Goal: Find contact information: Find contact information

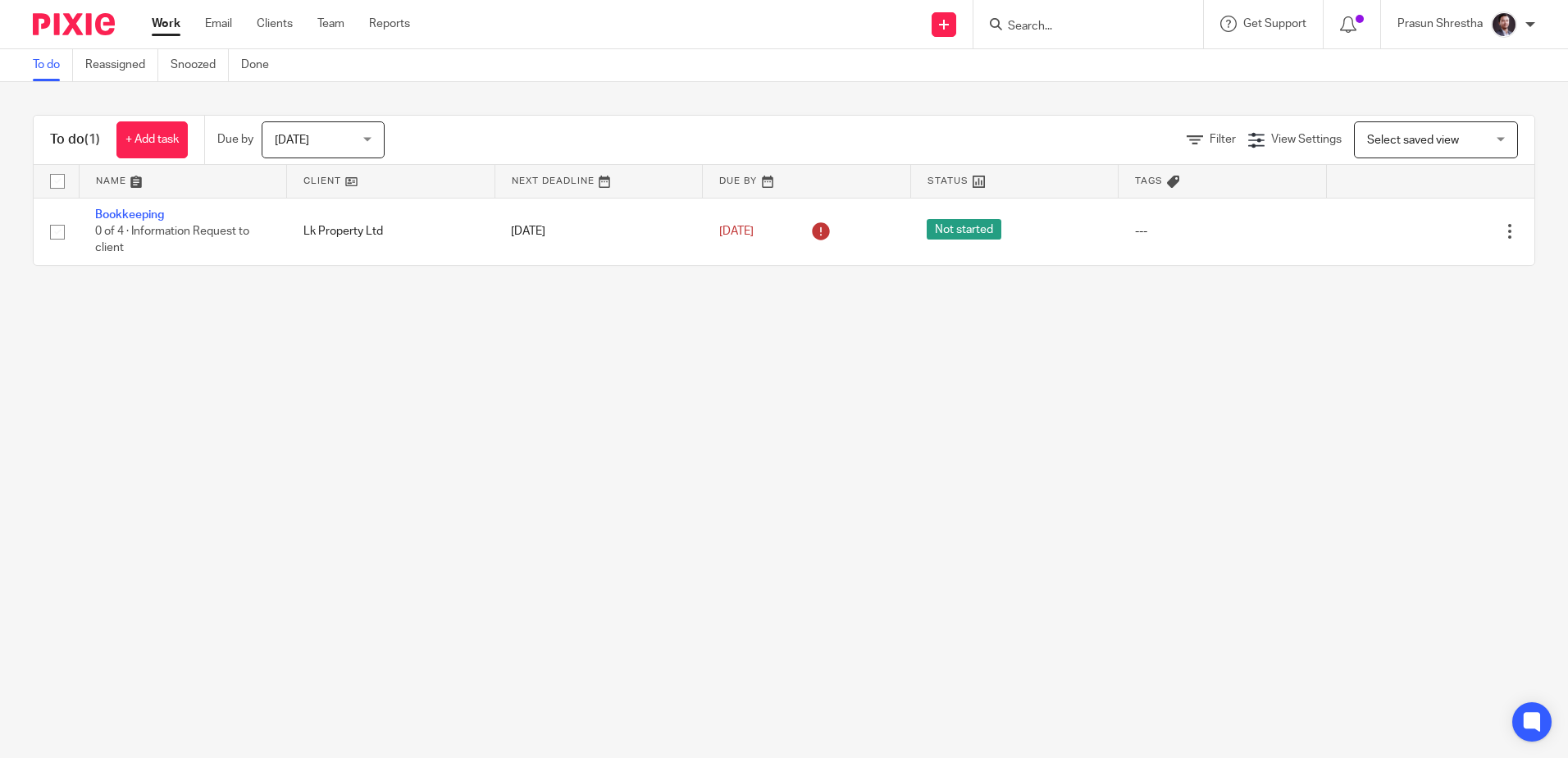
click at [1048, 24] on input "Search" at bounding box center [1081, 27] width 148 height 15
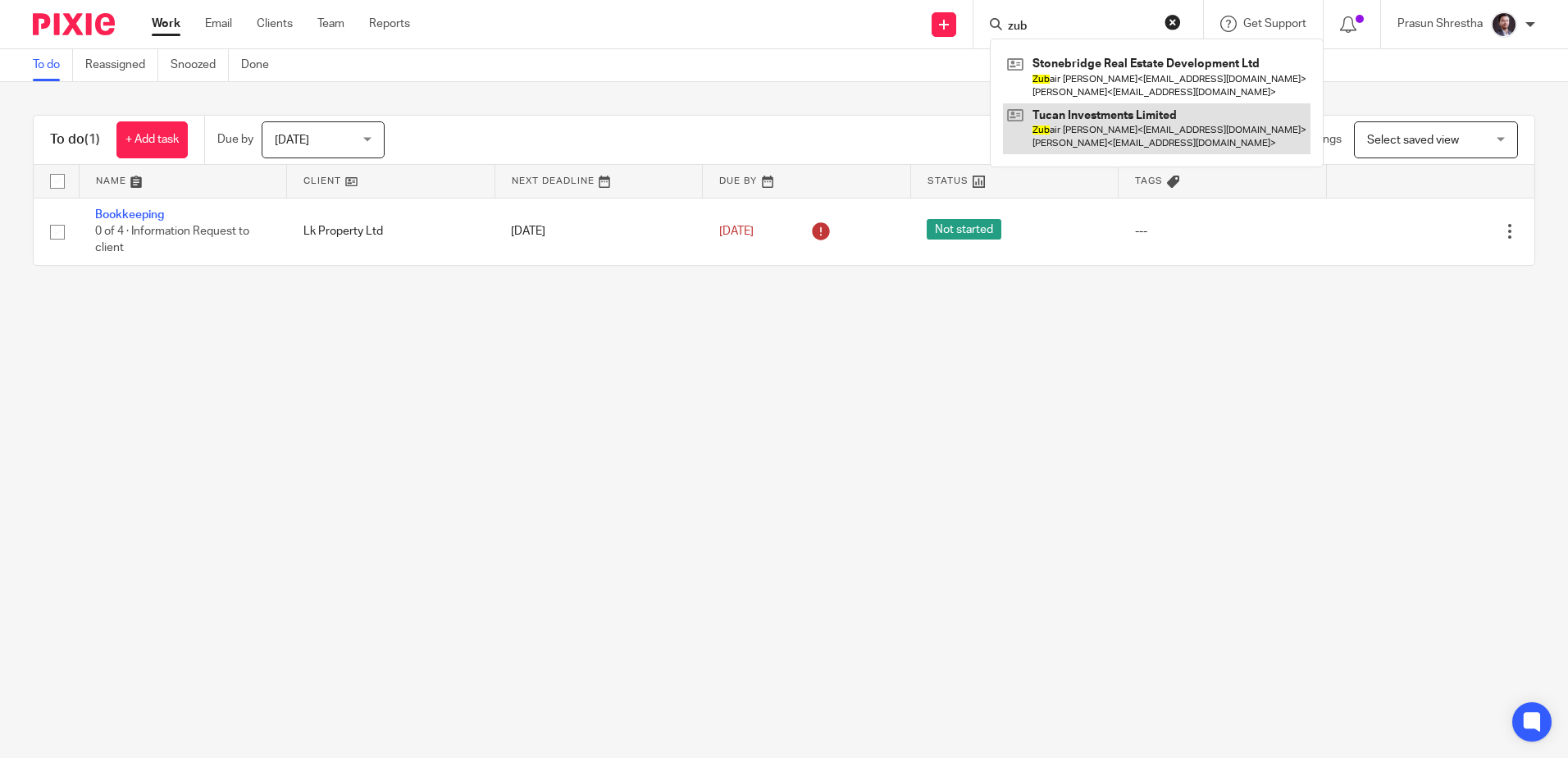
type input "zub"
click at [1070, 153] on link at bounding box center [1156, 129] width 308 height 51
click at [1071, 138] on link at bounding box center [1156, 129] width 308 height 51
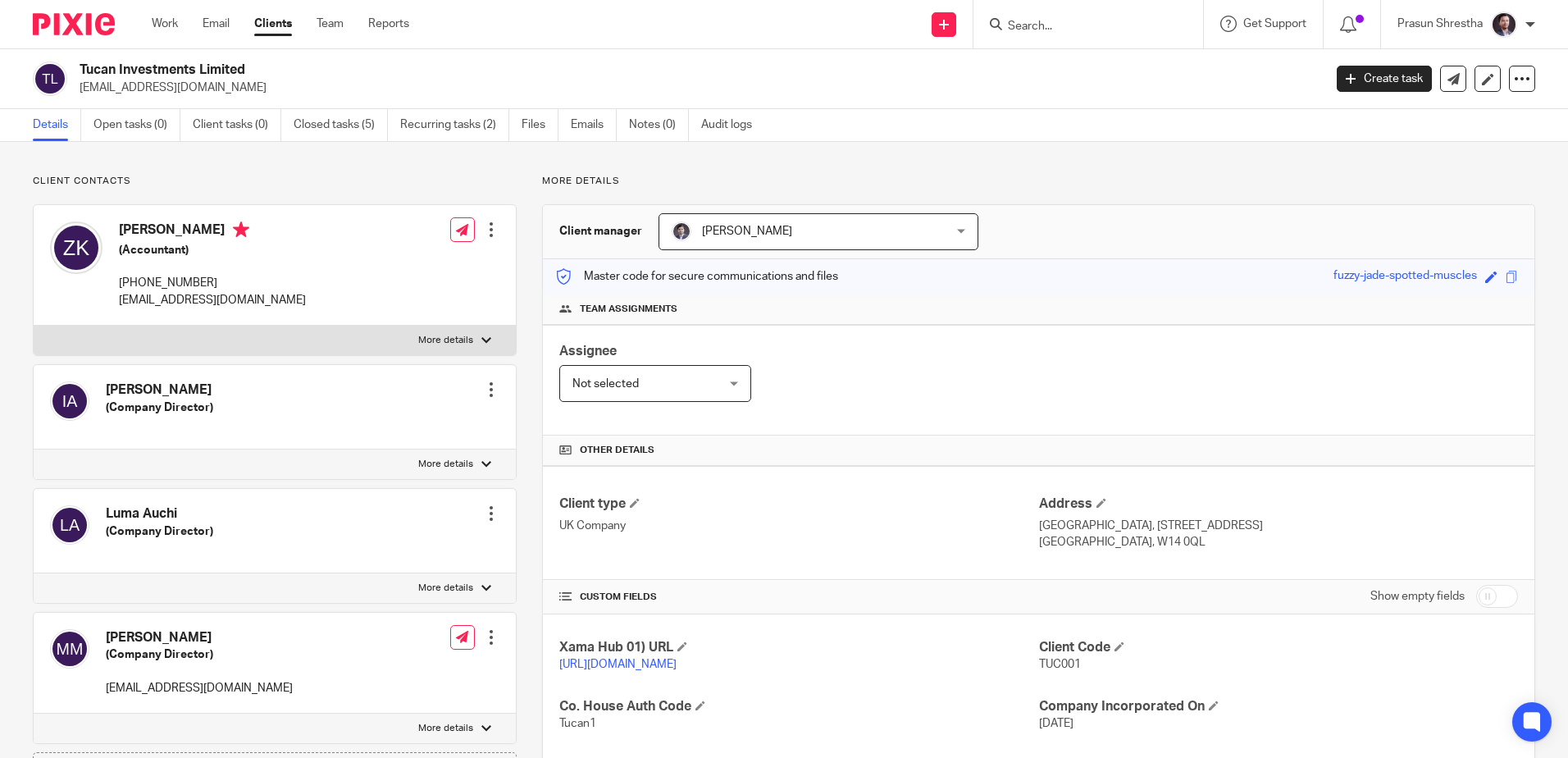
drag, startPoint x: 219, startPoint y: 287, endPoint x: 142, endPoint y: 288, distance: 77.0
click at [142, 288] on p "[PHONE_NUMBER]" at bounding box center [212, 283] width 187 height 16
copy p "7714 326651"
